Goal: Task Accomplishment & Management: Manage account settings

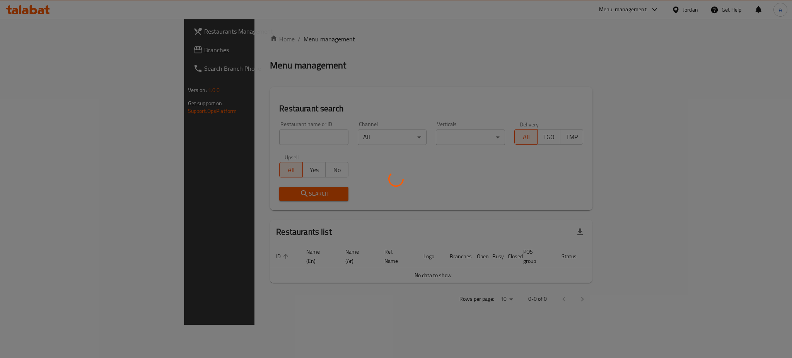
click at [48, 44] on div at bounding box center [396, 179] width 792 height 358
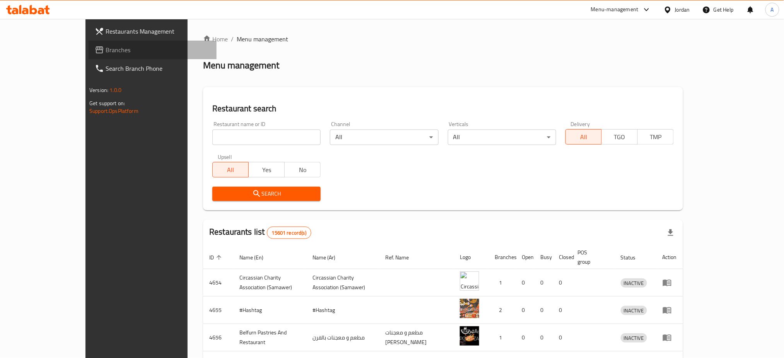
click at [106, 45] on span "Branches" at bounding box center [158, 49] width 105 height 9
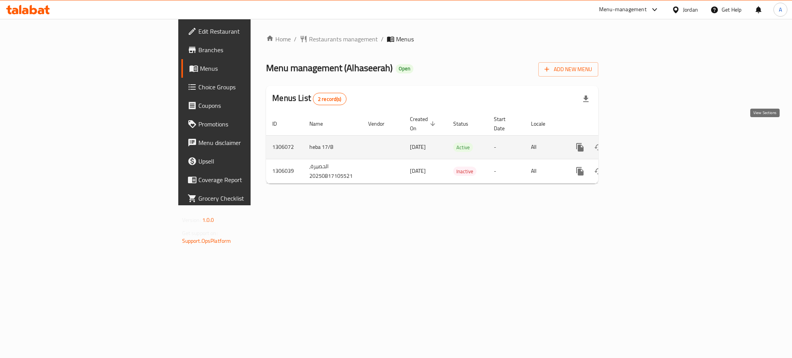
click at [640, 143] on icon "enhanced table" at bounding box center [635, 147] width 9 height 9
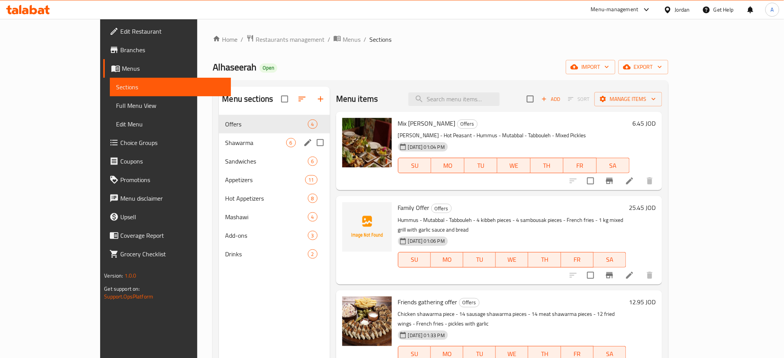
click at [219, 134] on div "Shawarma 6" at bounding box center [274, 142] width 111 height 19
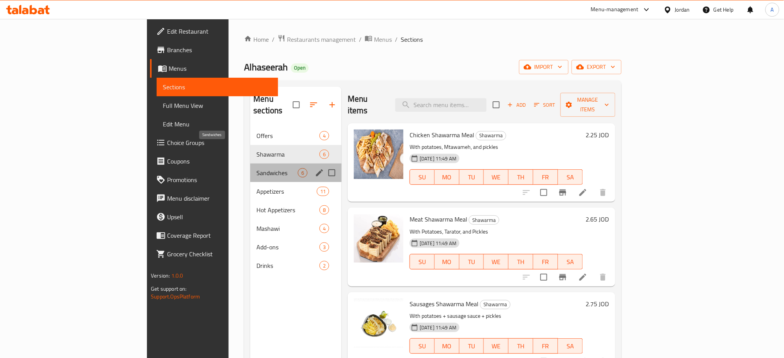
click at [256, 168] on span "Sandwiches" at bounding box center [276, 172] width 41 height 9
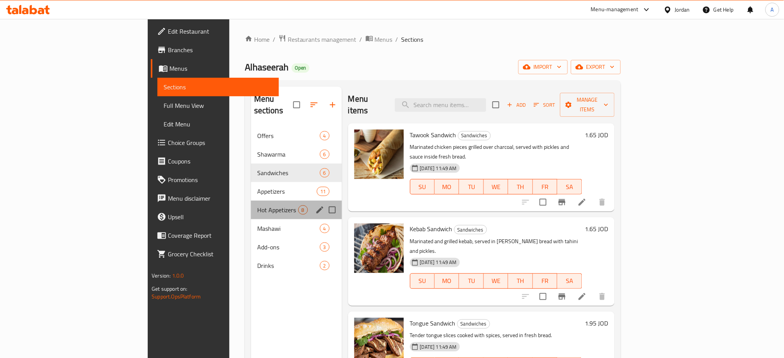
click at [251, 201] on div "Hot Appetizers 8" at bounding box center [296, 210] width 91 height 19
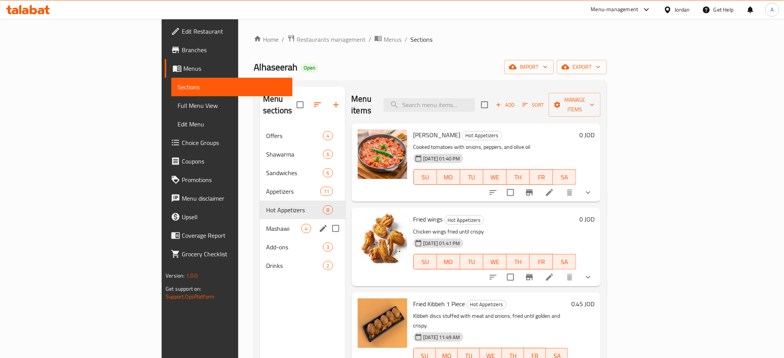
click at [260, 219] on div "Mashawi 4" at bounding box center [302, 228] width 85 height 19
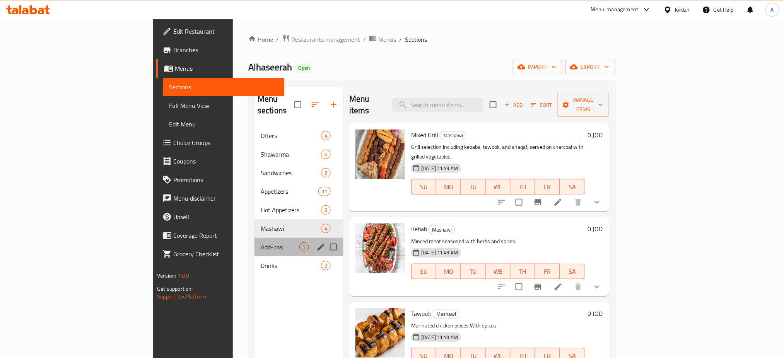
click at [254, 238] on div "Add-ons 3" at bounding box center [298, 247] width 89 height 19
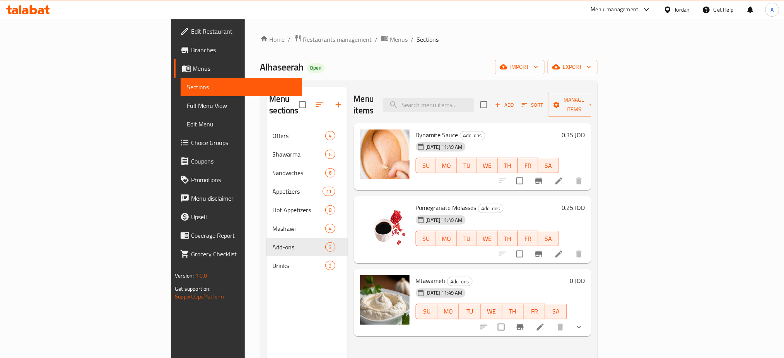
click at [266, 239] on nav "Offers 4 Shawarma 6 Sandwiches 6 Appetizers 11 Hot Appetizers 8 Mashawi 4 Add-o…" at bounding box center [306, 200] width 81 height 155
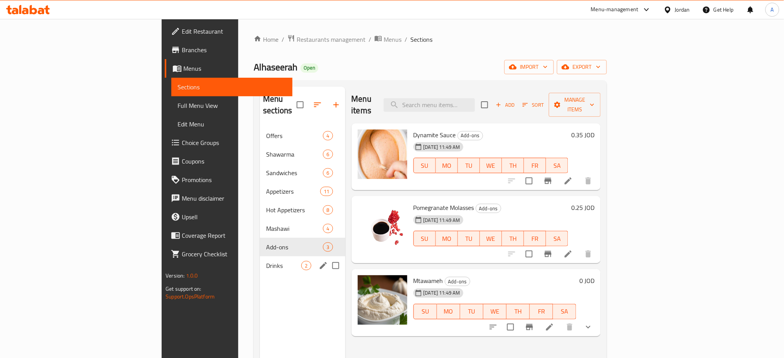
click at [266, 261] on span "Drinks" at bounding box center [283, 265] width 35 height 9
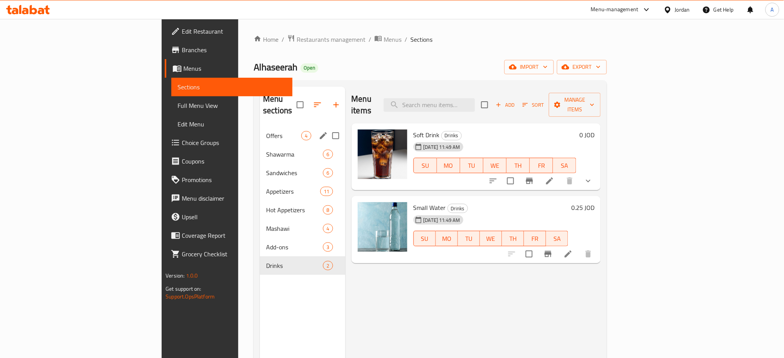
click at [260, 126] on div "Offers 4" at bounding box center [302, 135] width 85 height 19
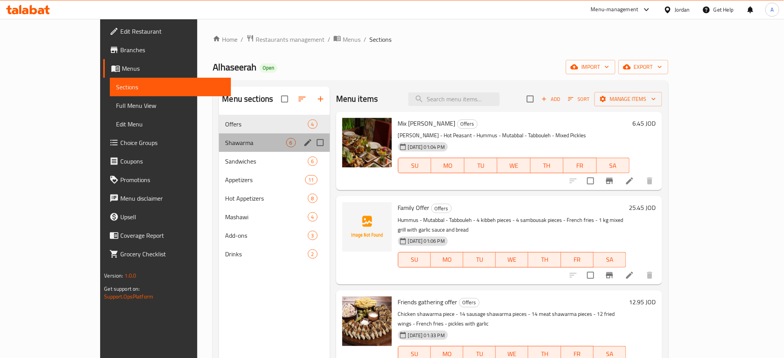
click at [219, 133] on div "Shawarma 6" at bounding box center [274, 142] width 111 height 19
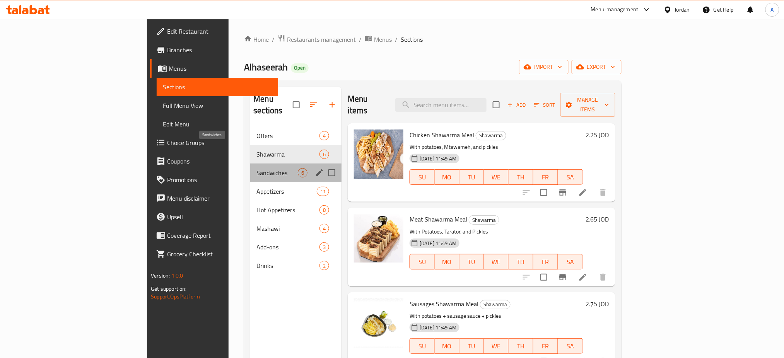
click at [256, 168] on span "Sandwiches" at bounding box center [276, 172] width 41 height 9
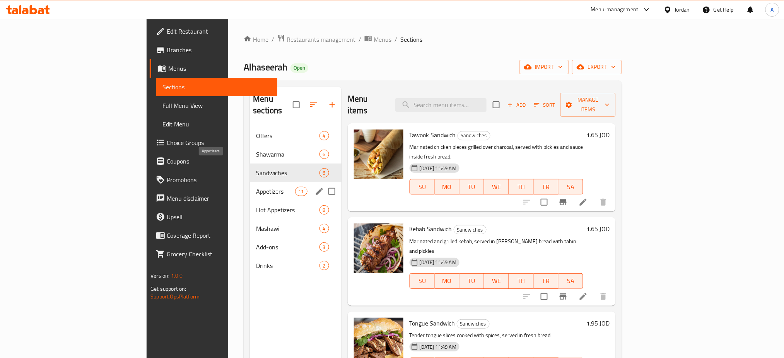
click at [256, 187] on span "Appetizers" at bounding box center [275, 191] width 39 height 9
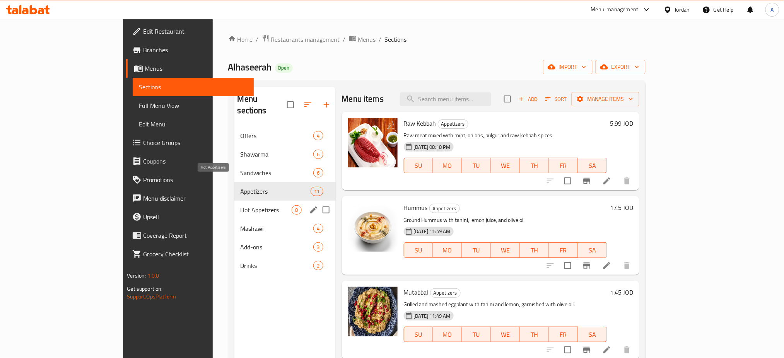
click at [240, 205] on span "Hot Appetizers" at bounding box center [265, 209] width 51 height 9
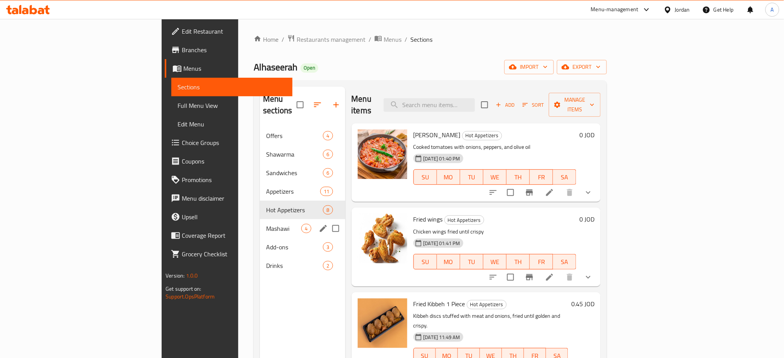
drag, startPoint x: 169, startPoint y: 203, endPoint x: 172, endPoint y: 212, distance: 10.1
click at [260, 219] on div "Mashawi 4" at bounding box center [302, 228] width 85 height 19
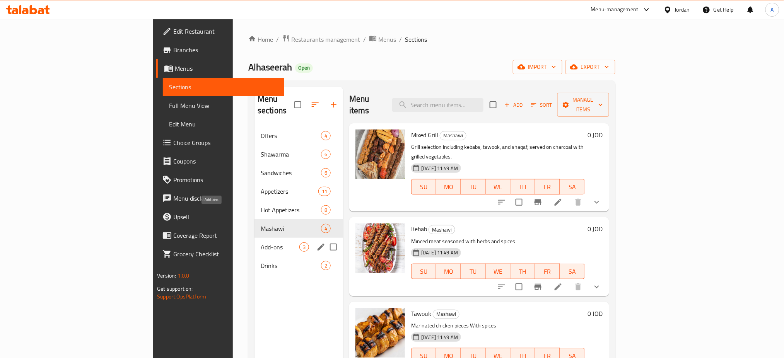
drag, startPoint x: 173, startPoint y: 213, endPoint x: 174, endPoint y: 221, distance: 7.8
click at [261, 242] on span "Add-ons" at bounding box center [280, 246] width 39 height 9
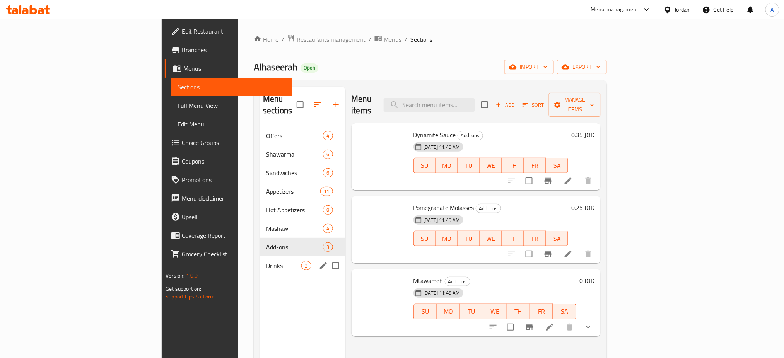
click at [266, 261] on span "Drinks" at bounding box center [283, 265] width 35 height 9
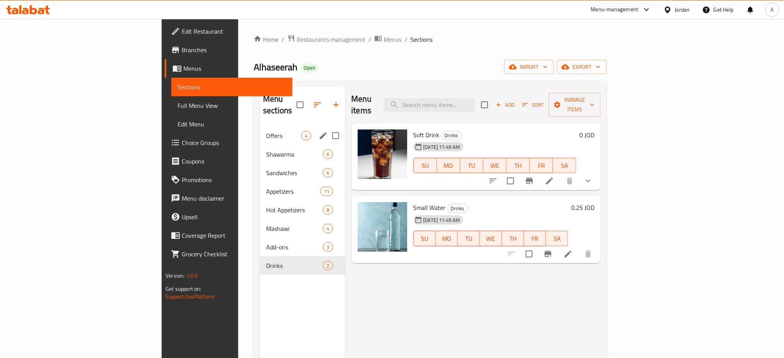
click at [266, 131] on span "Offers" at bounding box center [283, 135] width 35 height 9
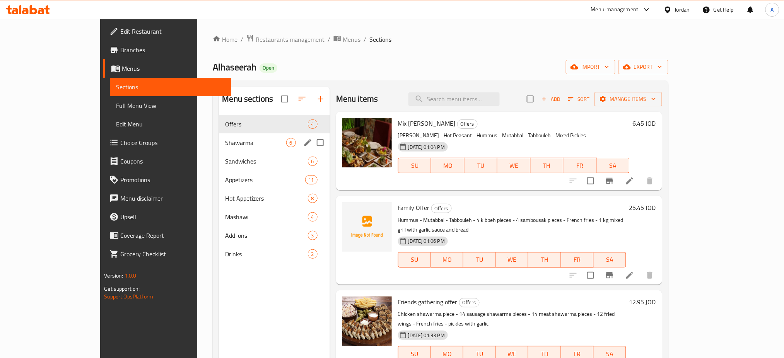
click at [219, 133] on div "Shawarma 6" at bounding box center [274, 142] width 111 height 19
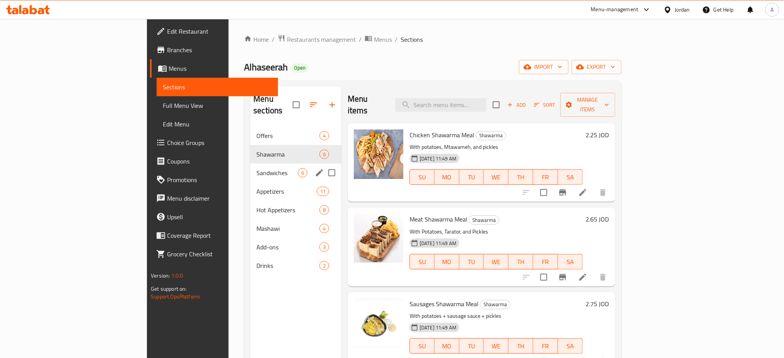
click at [256, 168] on span "Sandwiches" at bounding box center [276, 172] width 41 height 9
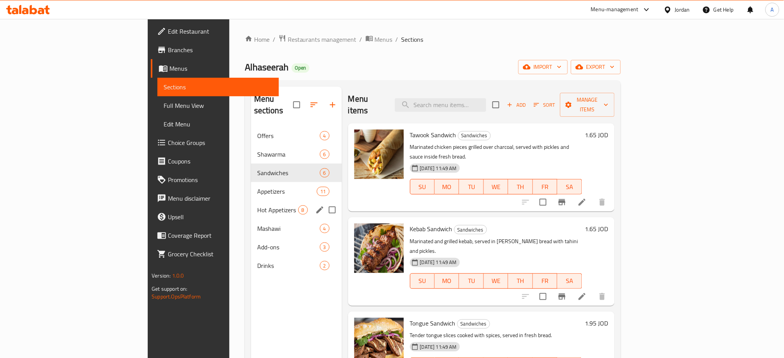
click at [251, 201] on div "Hot Appetizers 8" at bounding box center [296, 210] width 91 height 19
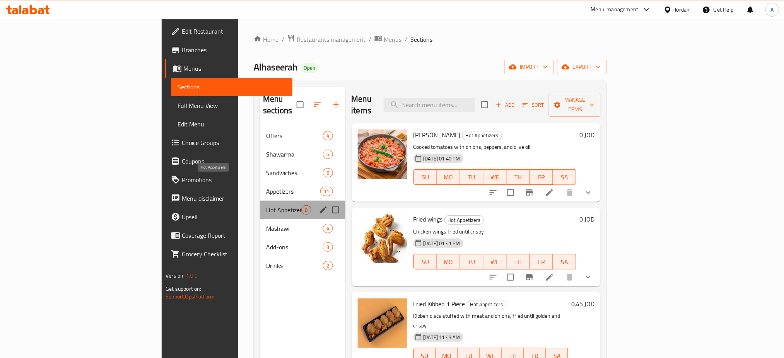
click at [266, 205] on span "Hot Appetizers" at bounding box center [283, 209] width 35 height 9
click at [260, 219] on div "Mashawi 4" at bounding box center [302, 228] width 85 height 19
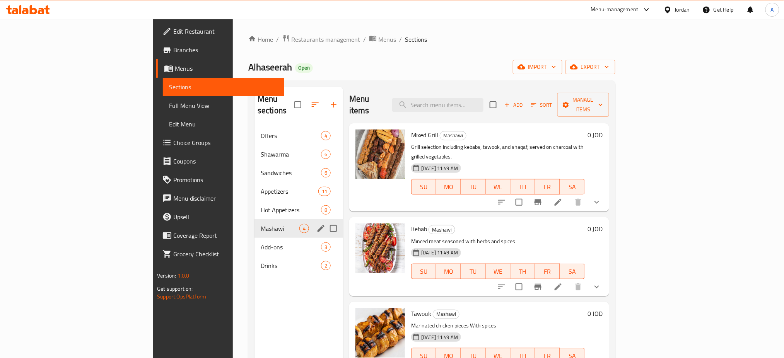
click at [254, 219] on div "Mashawi 4" at bounding box center [298, 228] width 89 height 19
click at [254, 238] on div "Add-ons 3" at bounding box center [298, 247] width 89 height 19
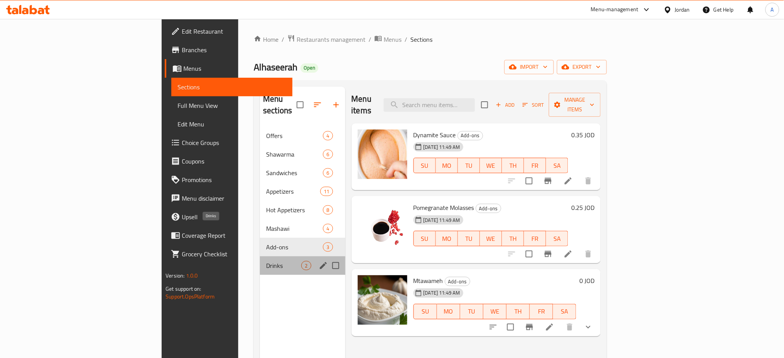
click at [266, 261] on span "Drinks" at bounding box center [283, 265] width 35 height 9
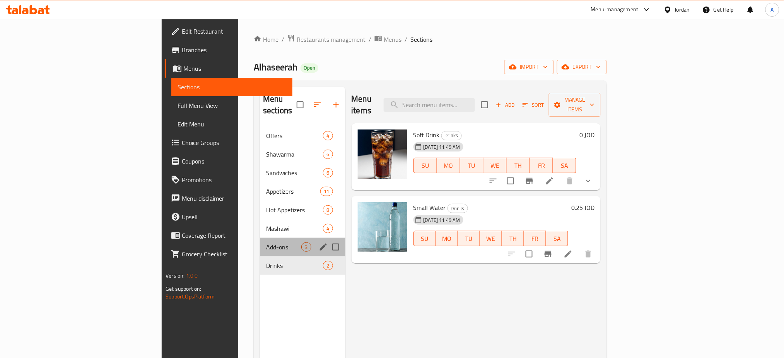
drag, startPoint x: 174, startPoint y: 206, endPoint x: 172, endPoint y: 189, distance: 17.5
click at [260, 238] on div "Add-ons 3" at bounding box center [302, 247] width 85 height 19
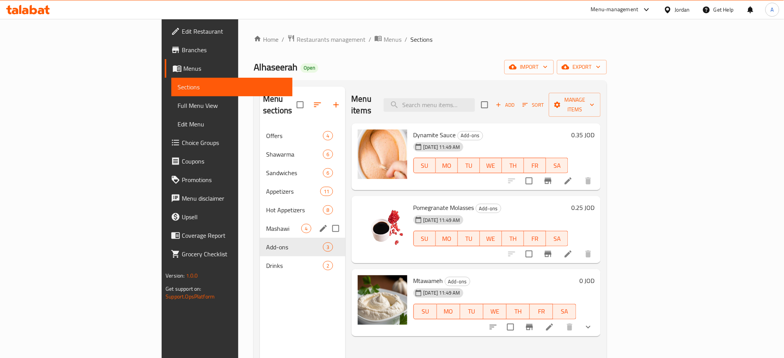
drag, startPoint x: 172, startPoint y: 189, endPoint x: 172, endPoint y: 176, distance: 12.8
click at [260, 219] on div "Mashawi 4" at bounding box center [302, 228] width 85 height 19
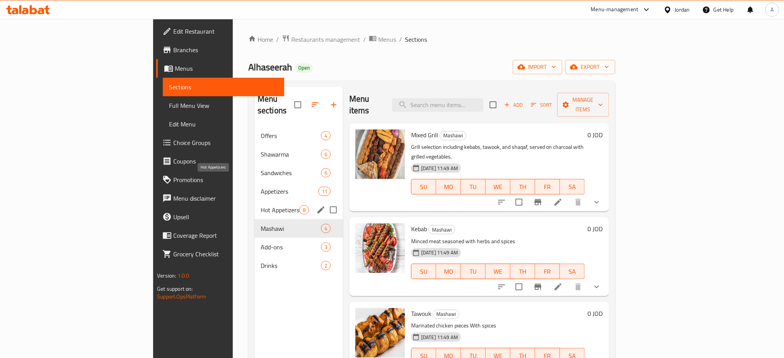
click at [261, 205] on span "Hot Appetizers" at bounding box center [280, 209] width 39 height 9
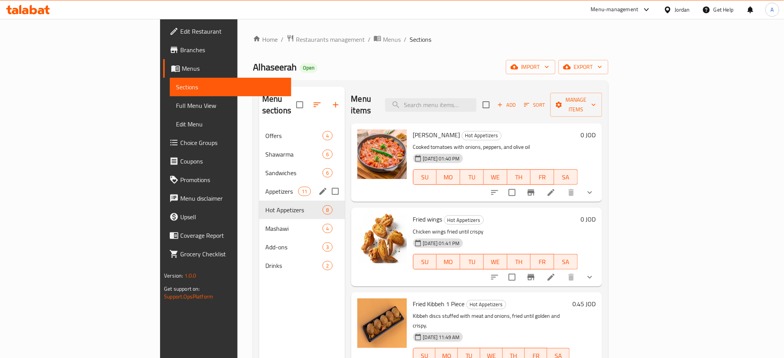
click at [259, 182] on div "Appetizers 11" at bounding box center [302, 191] width 86 height 19
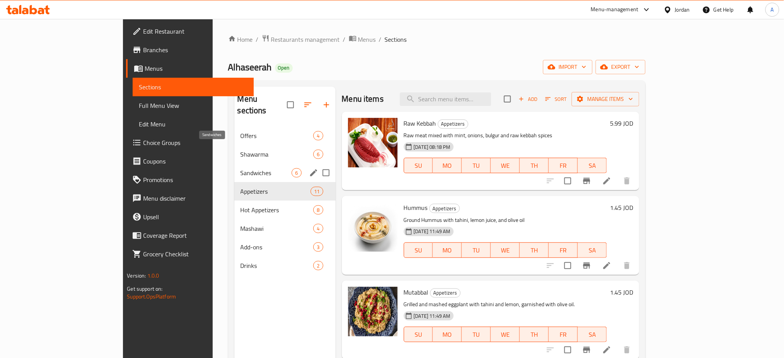
click at [234, 164] on div "Sandwiches 6" at bounding box center [284, 173] width 101 height 19
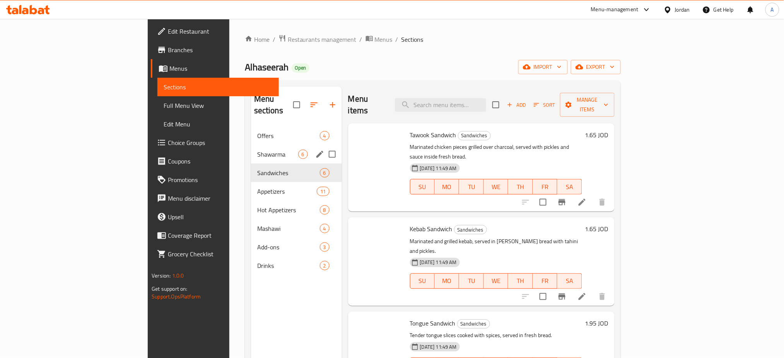
click at [251, 145] on div "Shawarma 6" at bounding box center [296, 154] width 91 height 19
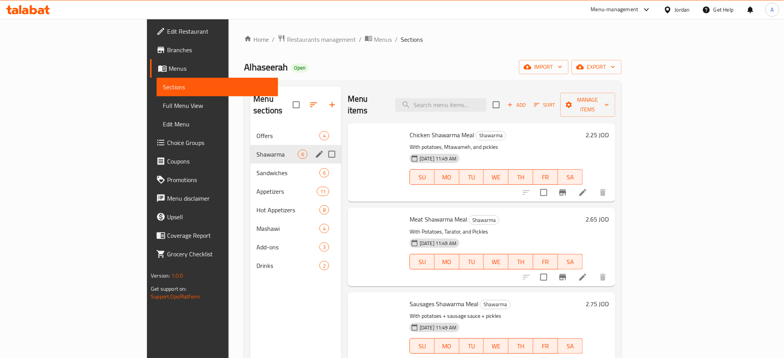
click at [256, 131] on span "Offers" at bounding box center [287, 135] width 63 height 9
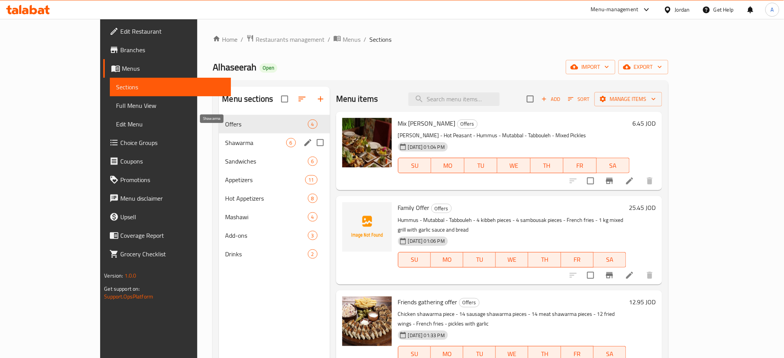
click at [225, 138] on span "Shawarma" at bounding box center [255, 142] width 61 height 9
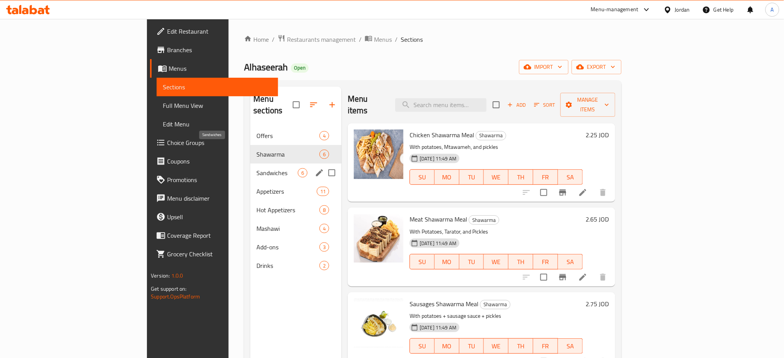
click at [256, 168] on span "Sandwiches" at bounding box center [276, 172] width 41 height 9
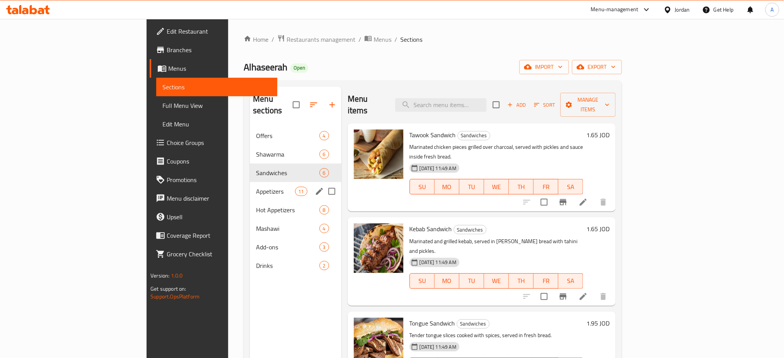
drag, startPoint x: 178, startPoint y: 158, endPoint x: 178, endPoint y: 177, distance: 19.3
click at [250, 182] on div "Appetizers 11" at bounding box center [295, 191] width 91 height 19
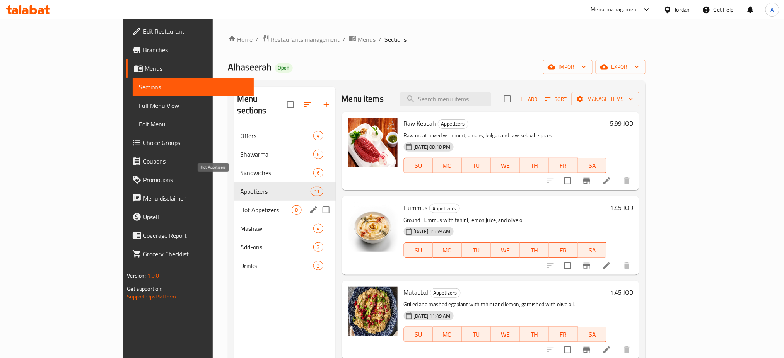
click at [240, 205] on span "Hot Appetizers" at bounding box center [265, 209] width 51 height 9
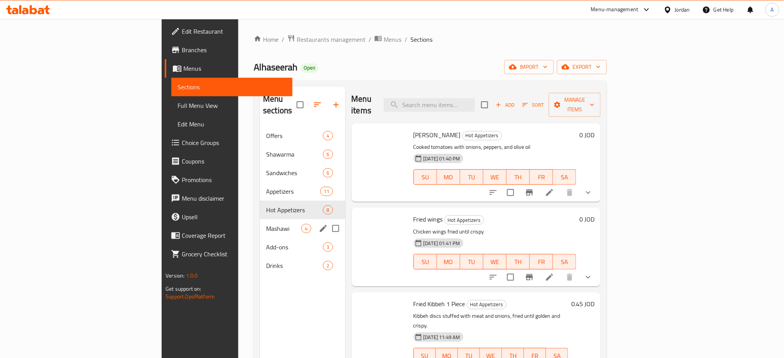
click at [266, 224] on span "Mashawi" at bounding box center [283, 228] width 35 height 9
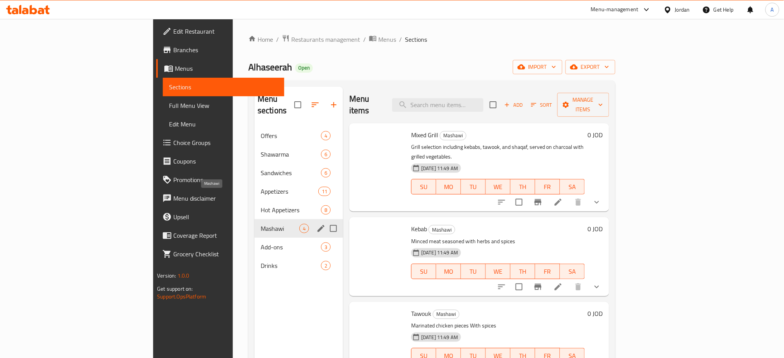
click at [254, 219] on div "Mashawi 4" at bounding box center [298, 228] width 89 height 19
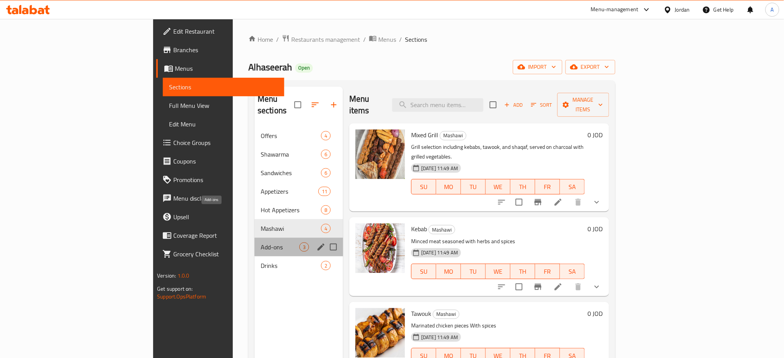
click at [261, 242] on span "Add-ons" at bounding box center [280, 246] width 39 height 9
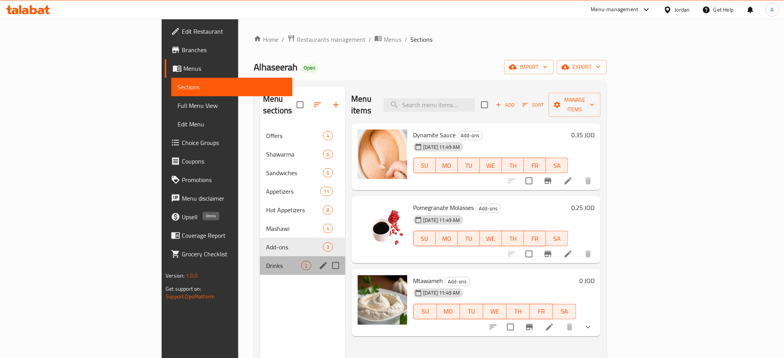
click at [266, 261] on span "Drinks" at bounding box center [283, 265] width 35 height 9
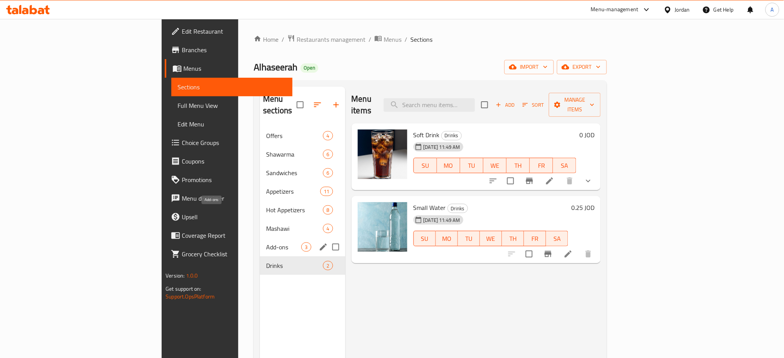
click at [266, 242] on span "Add-ons" at bounding box center [283, 246] width 35 height 9
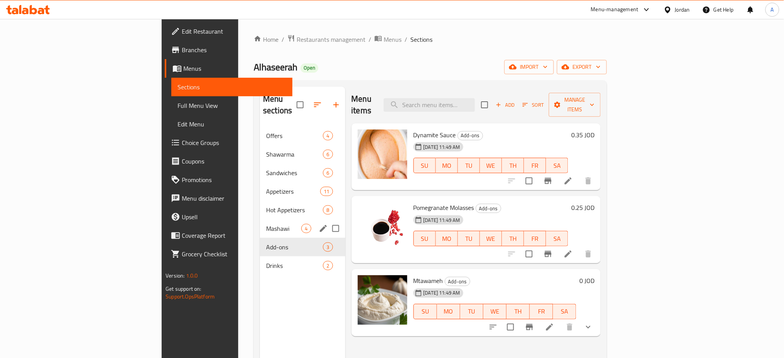
click at [260, 219] on div "Mashawi 4" at bounding box center [302, 228] width 85 height 19
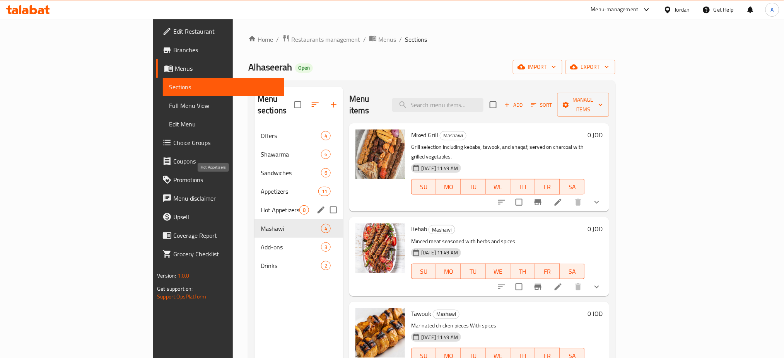
click at [261, 205] on span "Hot Appetizers" at bounding box center [280, 209] width 39 height 9
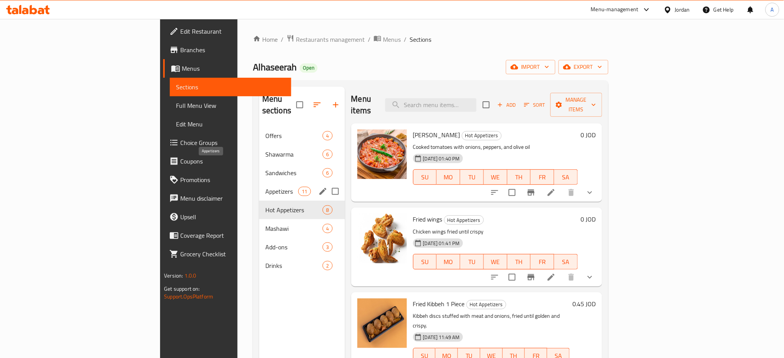
click at [265, 187] on span "Appetizers" at bounding box center [281, 191] width 33 height 9
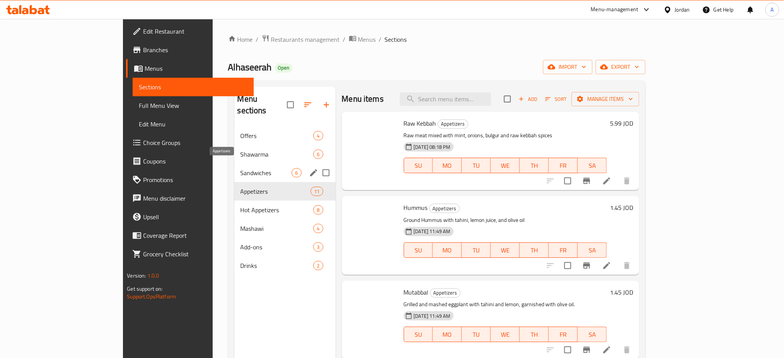
click at [234, 164] on div "Sandwiches 6" at bounding box center [284, 173] width 101 height 19
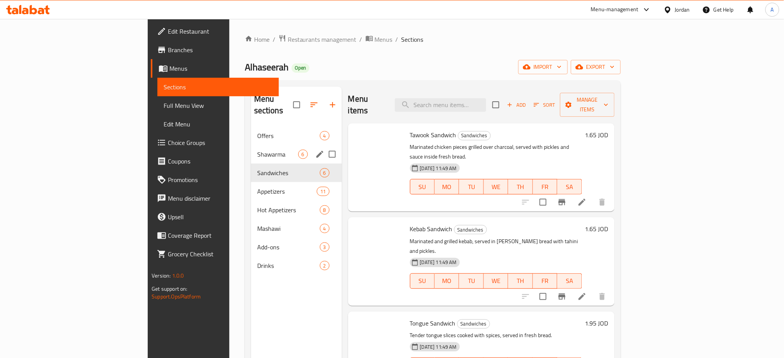
click at [251, 145] on div "Shawarma 6" at bounding box center [296, 154] width 91 height 19
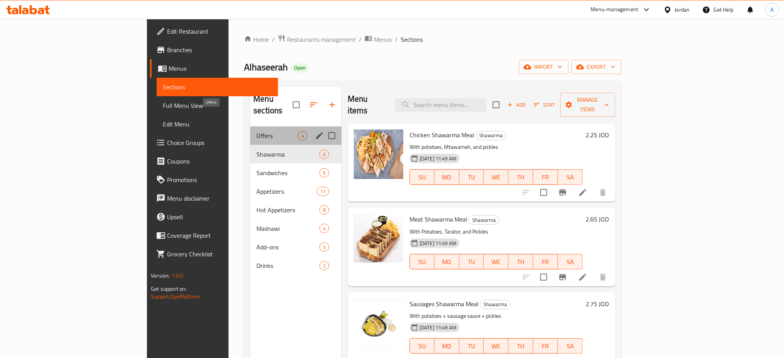
click at [256, 131] on span "Offers" at bounding box center [276, 135] width 41 height 9
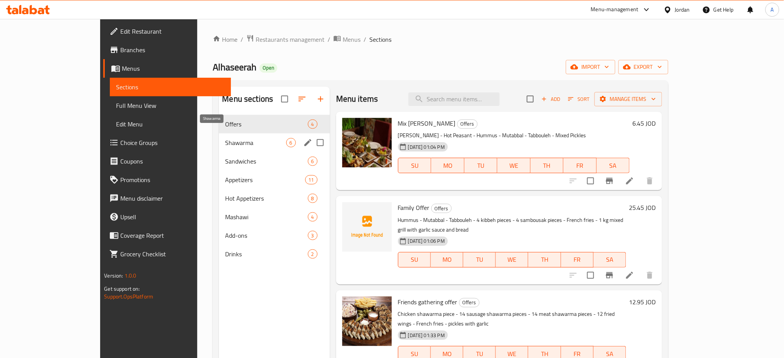
click at [225, 138] on span "Shawarma" at bounding box center [255, 142] width 61 height 9
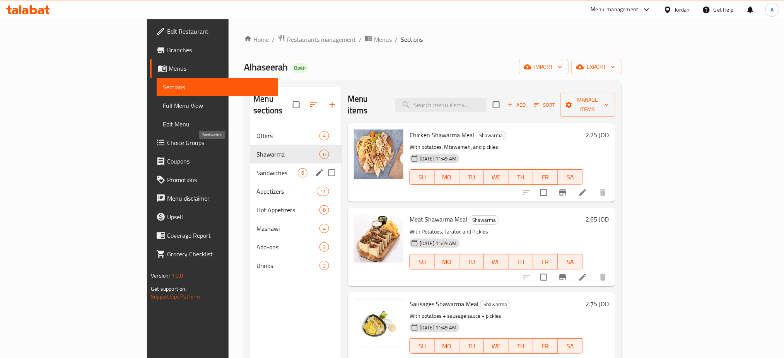
click at [250, 164] on div "Sandwiches 6" at bounding box center [295, 173] width 91 height 19
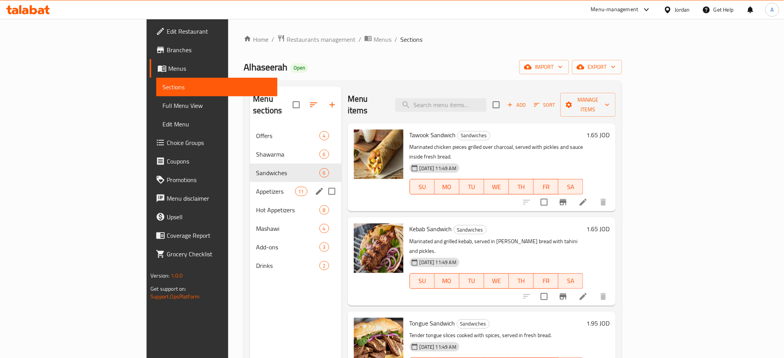
click at [256, 205] on span "Hot Appetizers" at bounding box center [287, 209] width 63 height 9
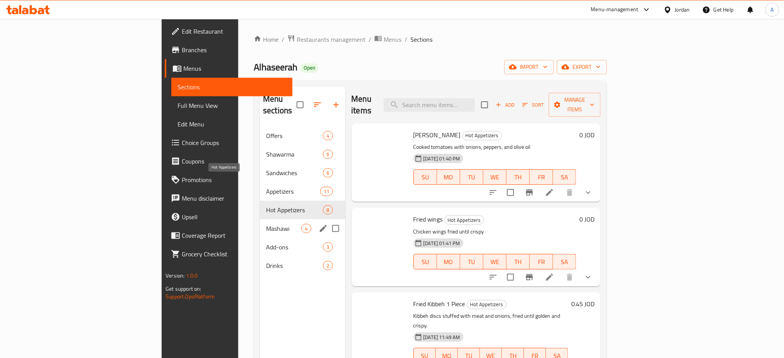
drag, startPoint x: 172, startPoint y: 197, endPoint x: 172, endPoint y: 213, distance: 16.2
click at [260, 219] on div "Mashawi 4" at bounding box center [302, 228] width 85 height 19
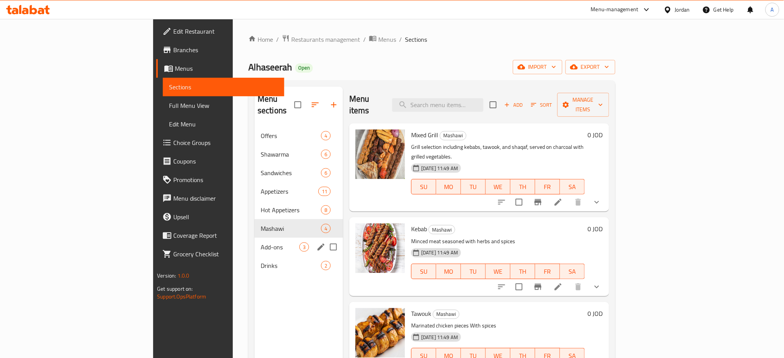
drag, startPoint x: 172, startPoint y: 214, endPoint x: 171, endPoint y: 233, distance: 19.4
click at [254, 238] on div "Add-ons 3" at bounding box center [298, 247] width 89 height 19
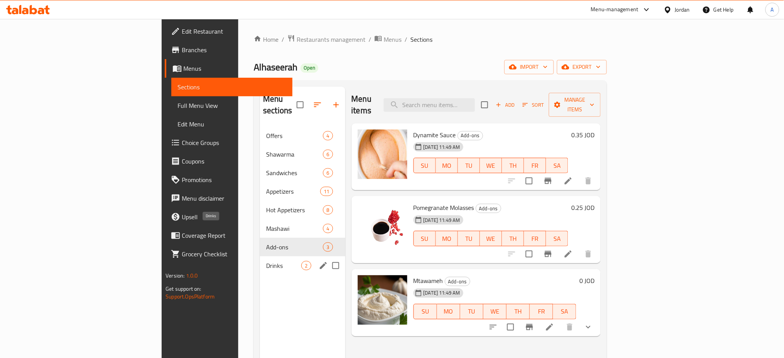
drag, startPoint x: 171, startPoint y: 234, endPoint x: 172, endPoint y: 181, distance: 52.6
click at [260, 256] on div "Drinks 2" at bounding box center [302, 265] width 85 height 19
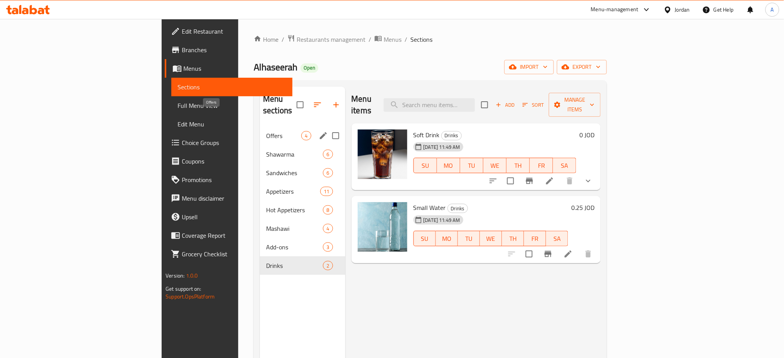
click at [266, 131] on span "Offers" at bounding box center [283, 135] width 35 height 9
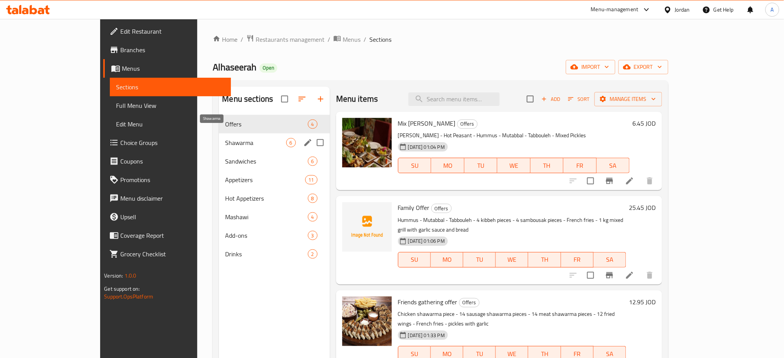
click at [225, 138] on span "Shawarma" at bounding box center [255, 142] width 61 height 9
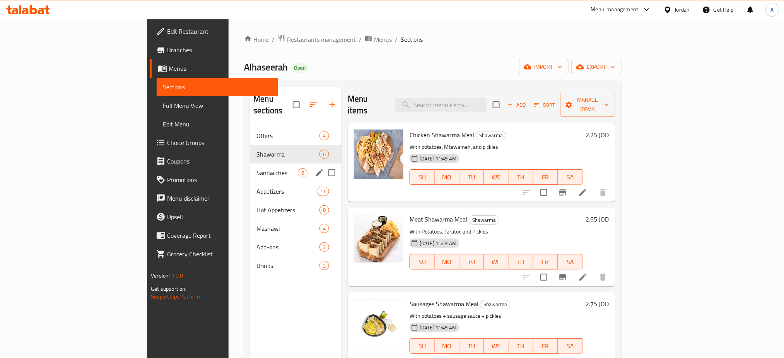
drag, startPoint x: 179, startPoint y: 153, endPoint x: 176, endPoint y: 172, distance: 19.3
click at [250, 164] on div "Sandwiches 6" at bounding box center [295, 173] width 91 height 19
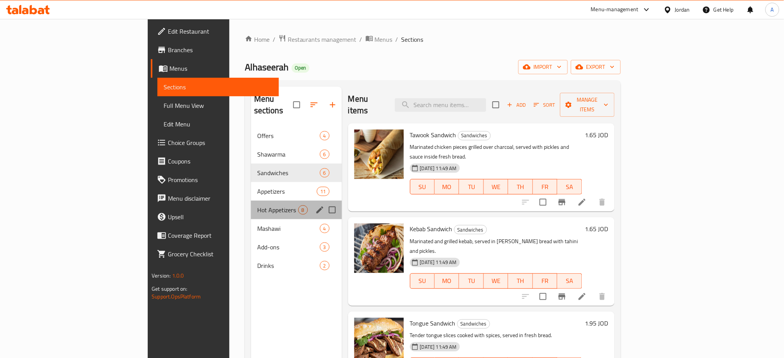
drag, startPoint x: 176, startPoint y: 172, endPoint x: 174, endPoint y: 186, distance: 14.0
click at [251, 201] on div "Hot Appetizers 8" at bounding box center [296, 210] width 91 height 19
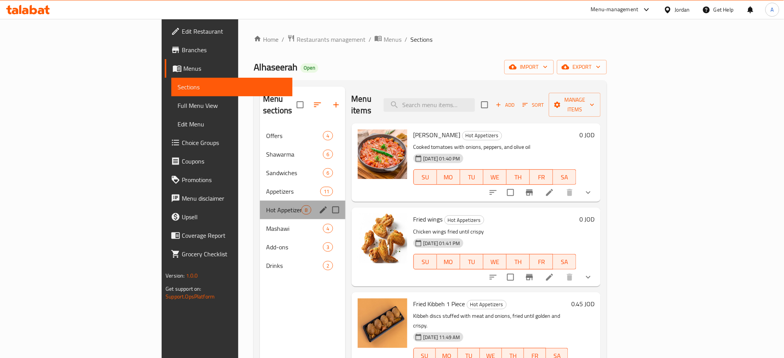
click at [260, 201] on div "Hot Appetizers 8" at bounding box center [302, 210] width 85 height 19
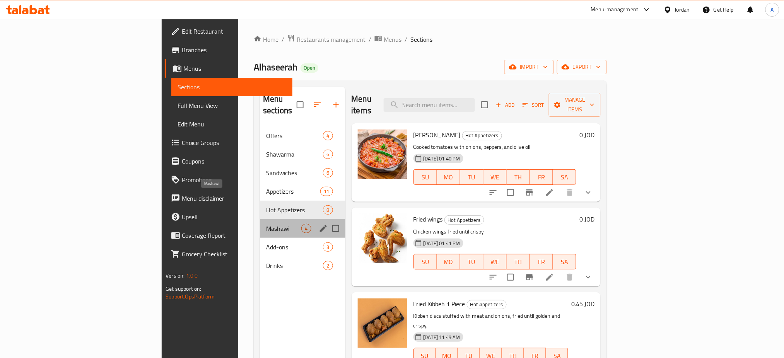
drag, startPoint x: 172, startPoint y: 197, endPoint x: 171, endPoint y: 211, distance: 14.0
click at [266, 224] on span "Mashawi" at bounding box center [283, 228] width 35 height 9
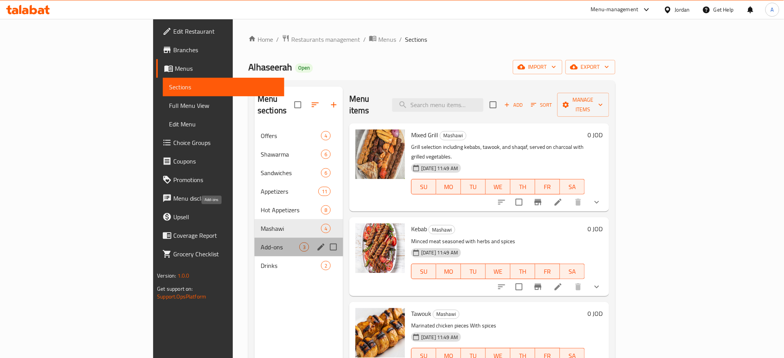
click at [261, 242] on span "Add-ons" at bounding box center [280, 246] width 39 height 9
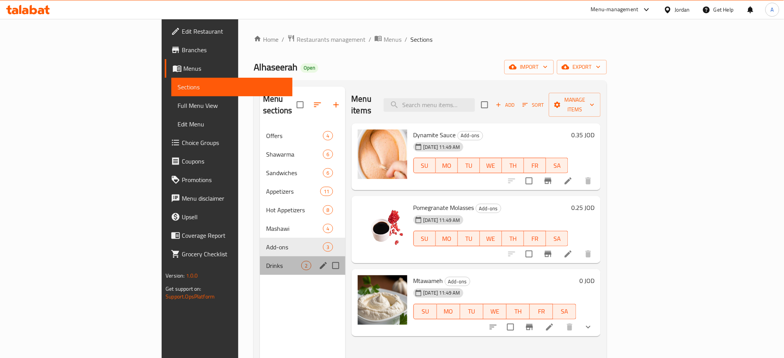
click at [260, 256] on div "Drinks 2" at bounding box center [302, 265] width 85 height 19
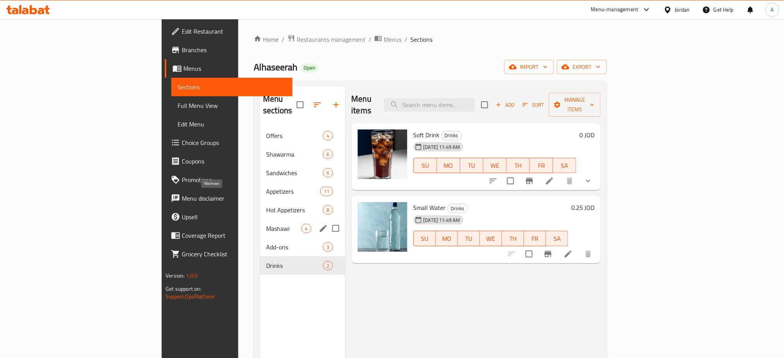
click at [266, 224] on span "Mashawi" at bounding box center [283, 228] width 35 height 9
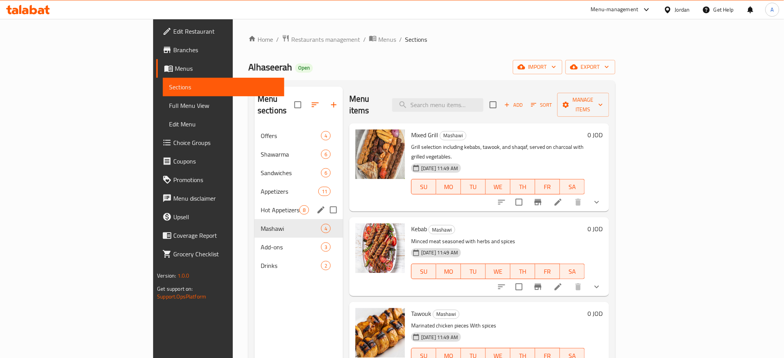
click at [254, 182] on div "Appetizers 11" at bounding box center [298, 191] width 89 height 19
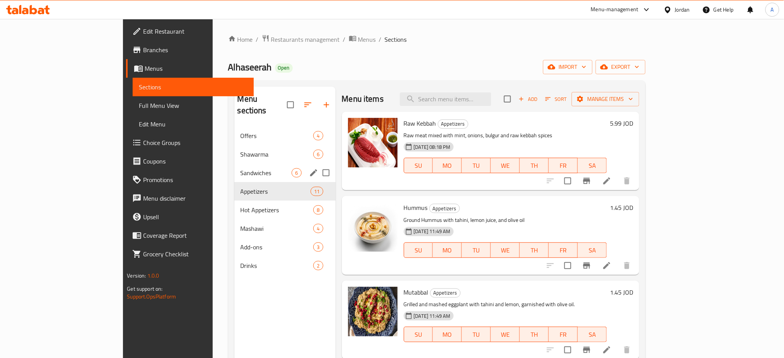
drag, startPoint x: 171, startPoint y: 153, endPoint x: 172, endPoint y: 139, distance: 13.6
click at [234, 164] on div "Sandwiches 6" at bounding box center [284, 173] width 101 height 19
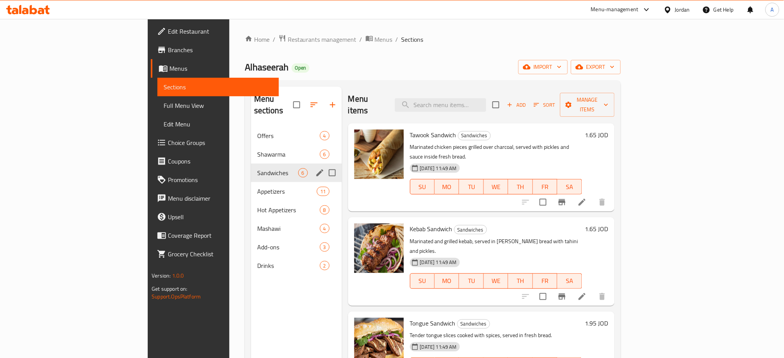
click at [251, 164] on div "Sandwiches 6" at bounding box center [296, 173] width 91 height 19
click at [257, 150] on span "Shawarma" at bounding box center [277, 154] width 41 height 9
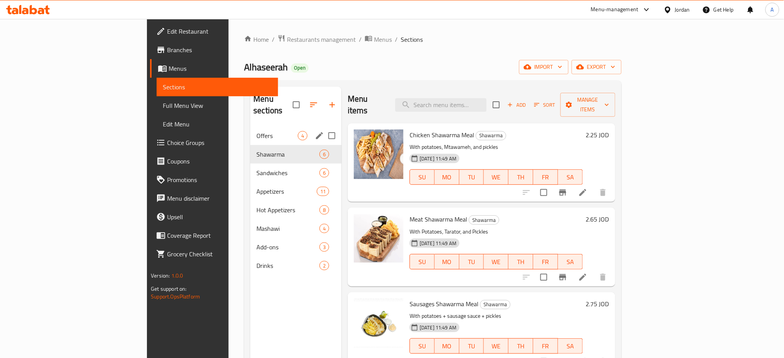
click at [256, 131] on span "Offers" at bounding box center [276, 135] width 41 height 9
